Goal: Information Seeking & Learning: Learn about a topic

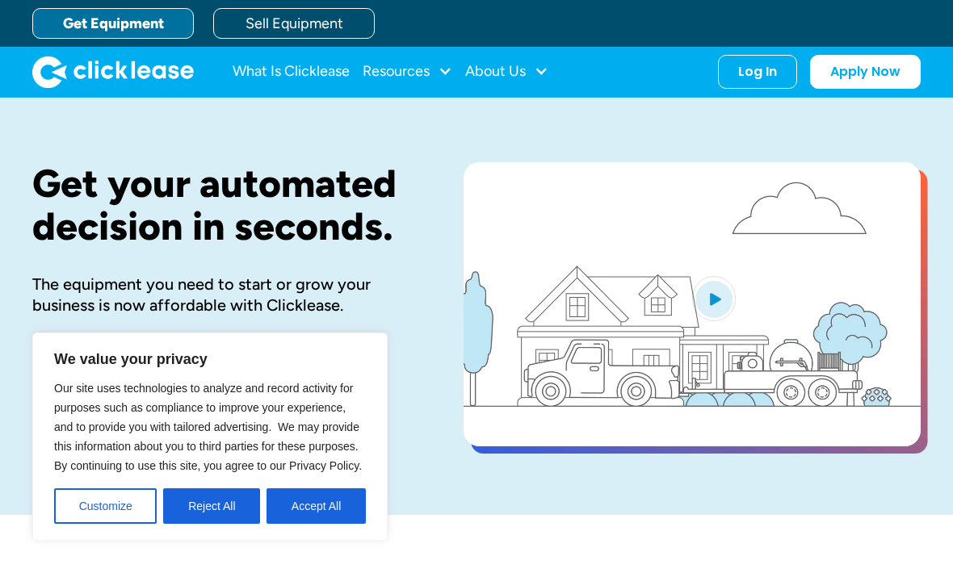
click at [124, 502] on button "Customize" at bounding box center [105, 507] width 103 height 36
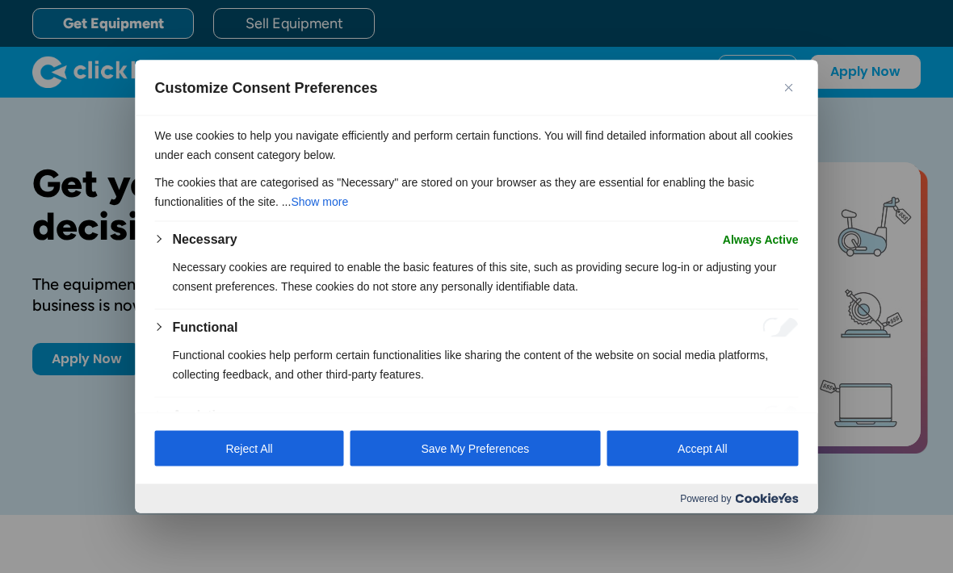
click at [128, 468] on div at bounding box center [476, 286] width 953 height 573
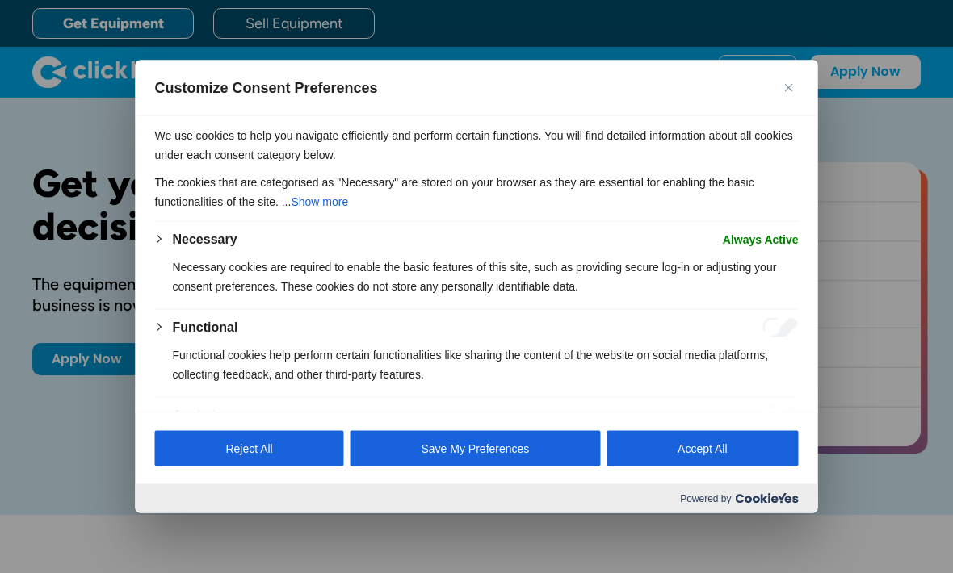
click at [789, 84] on img "Close" at bounding box center [789, 88] width 8 height 8
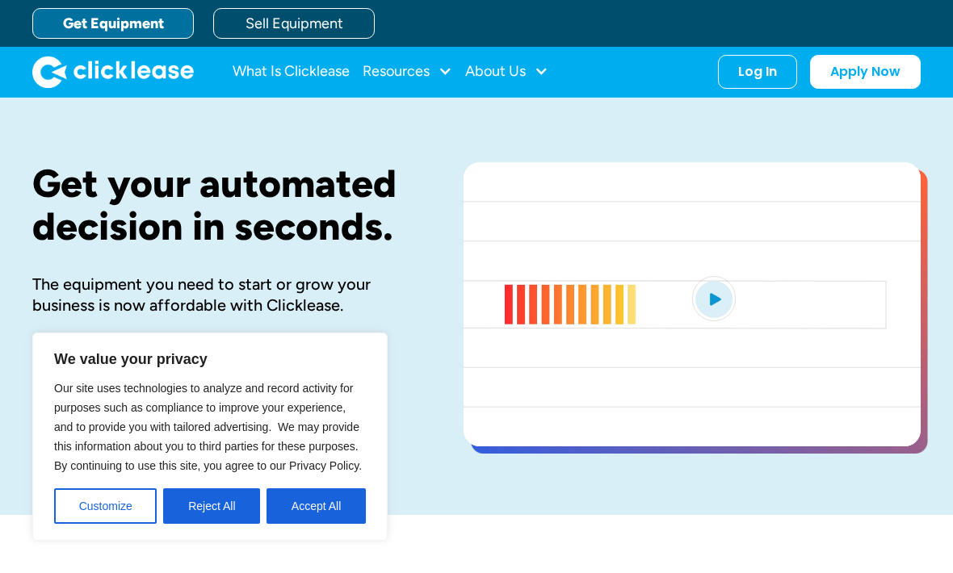
click at [792, 64] on div "Log In Account login I use Clicklease to get my equipment Partner Portal I offe…" at bounding box center [757, 72] width 79 height 34
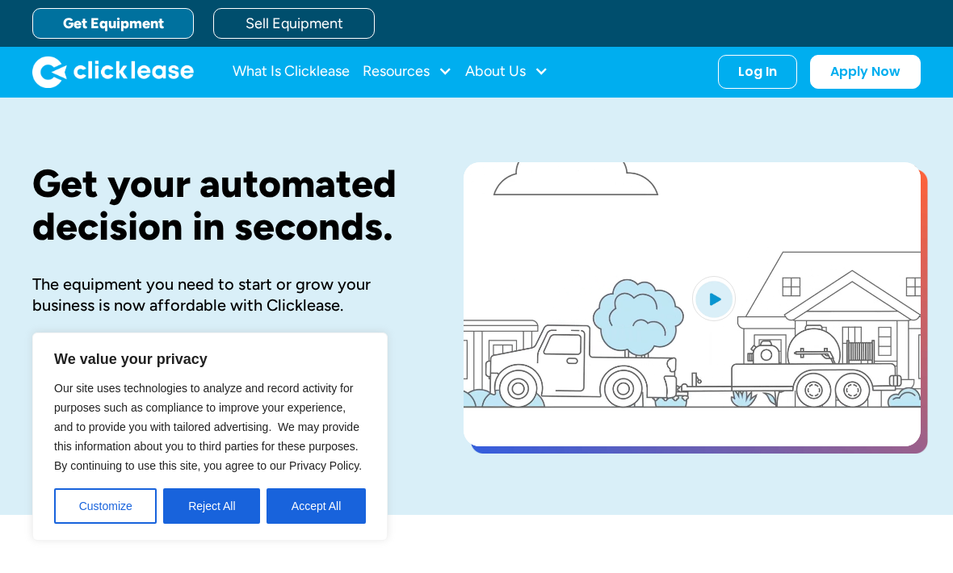
click at [87, 21] on link "Get Equipment" at bounding box center [113, 23] width 162 height 31
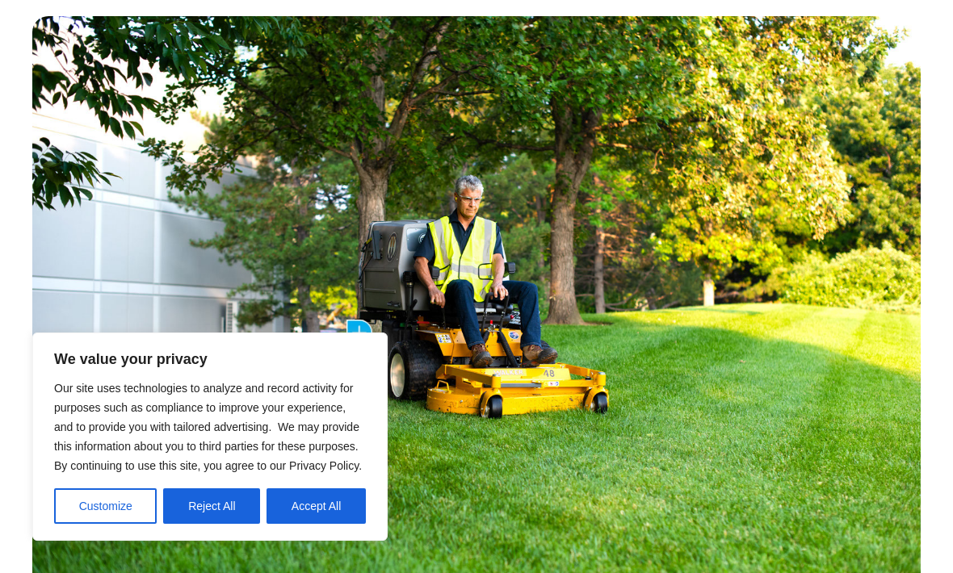
scroll to position [783, 0]
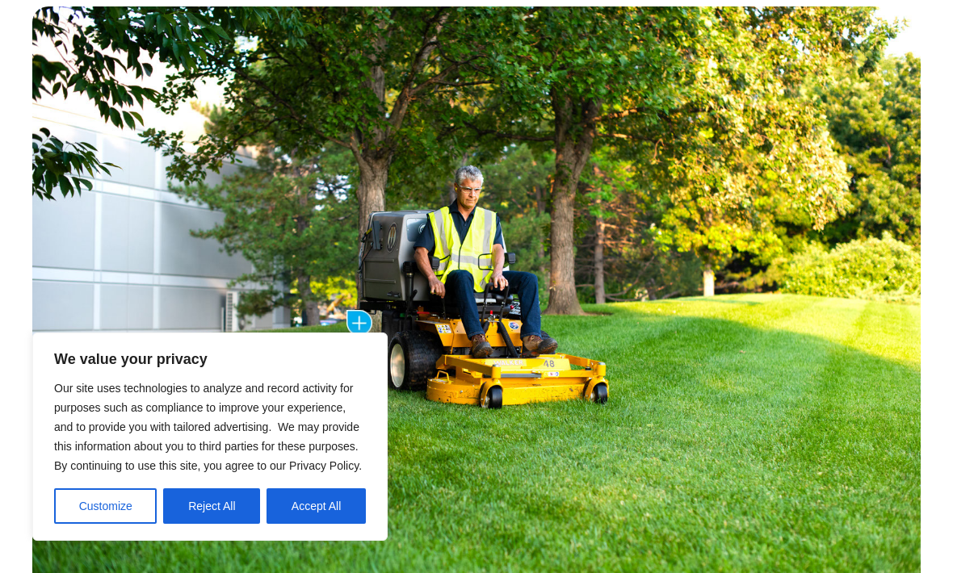
click at [326, 524] on button "Accept All" at bounding box center [316, 507] width 99 height 36
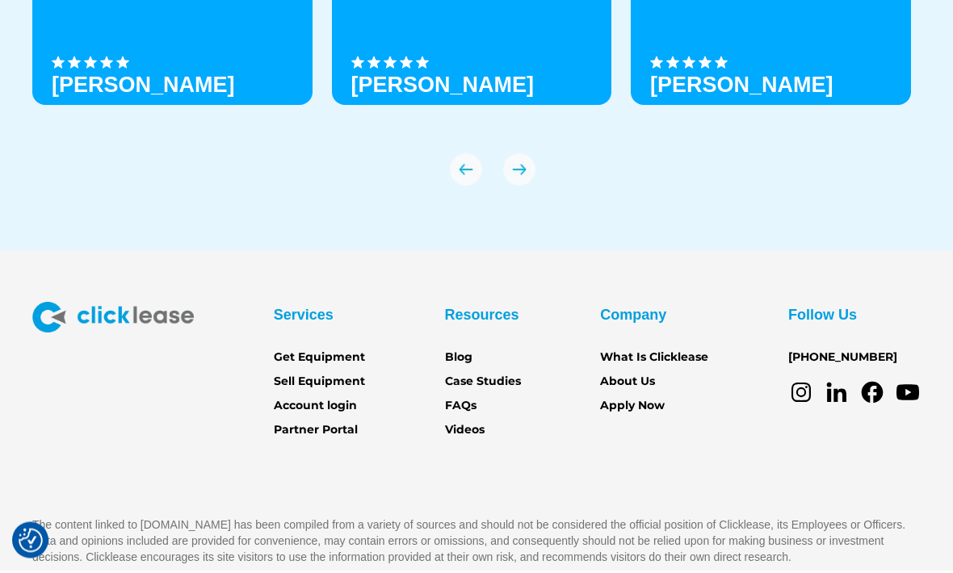
scroll to position [5552, 0]
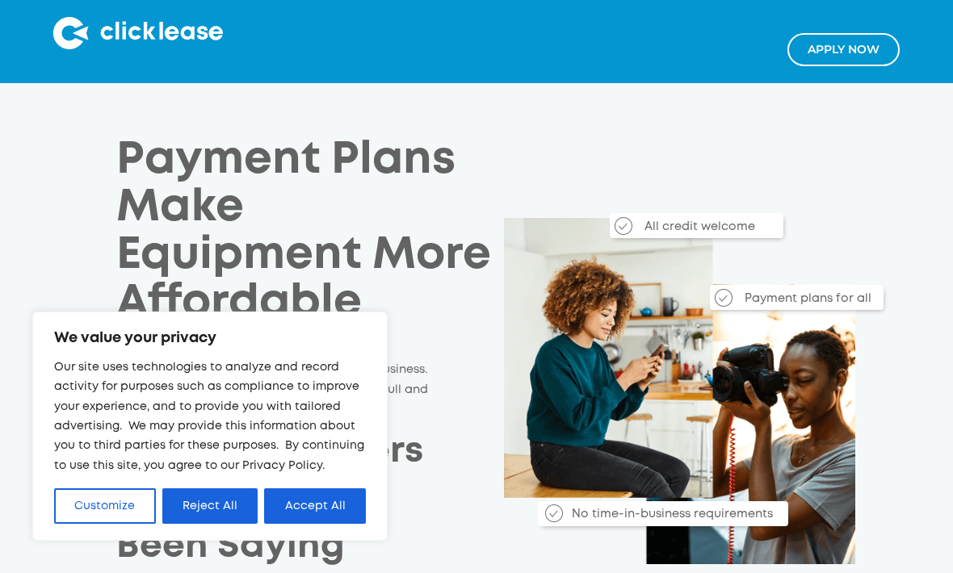
click at [322, 505] on button "Accept All" at bounding box center [315, 507] width 102 height 36
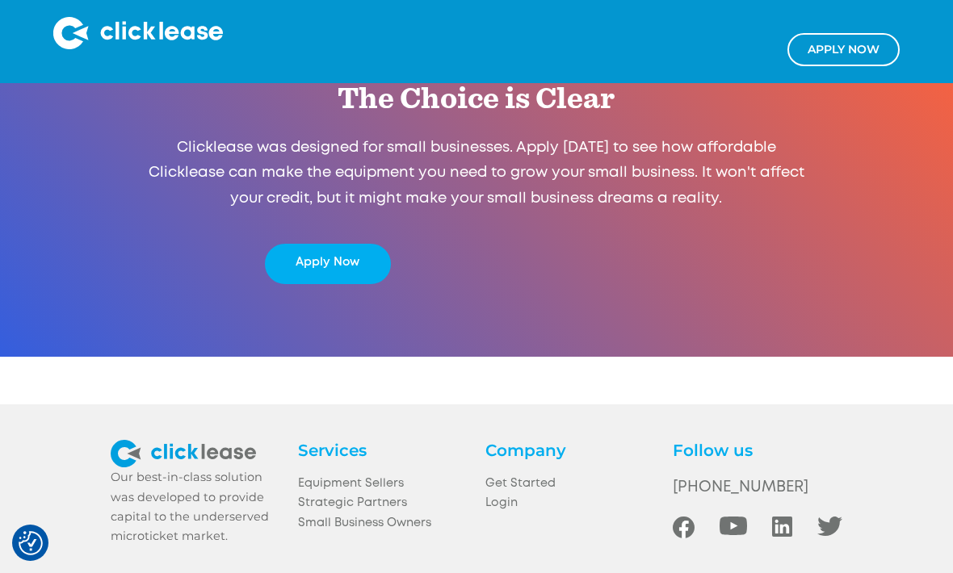
scroll to position [3058, 0]
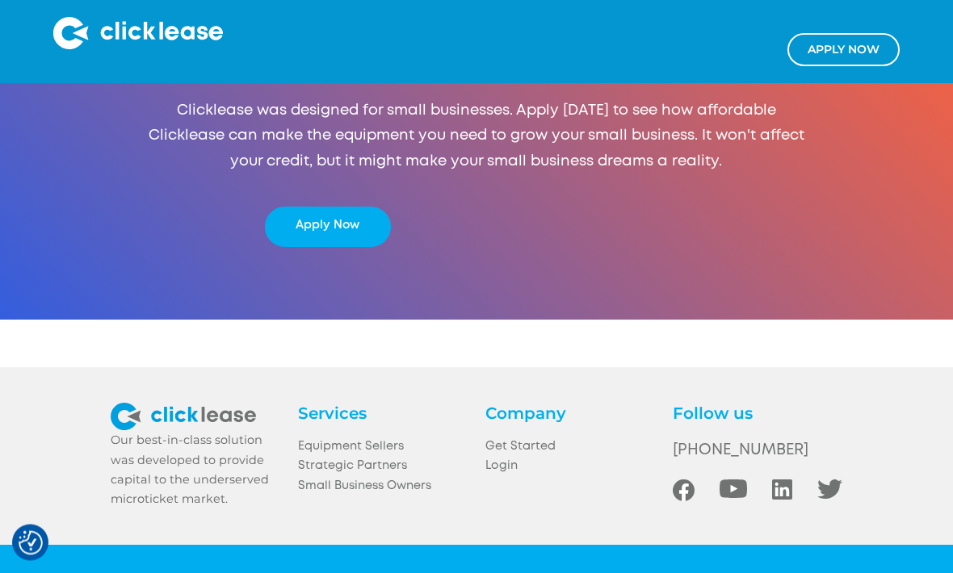
click at [336, 443] on link "Equipment Sellers" at bounding box center [383, 448] width 170 height 19
